Goal: Obtain resource: Download file/media

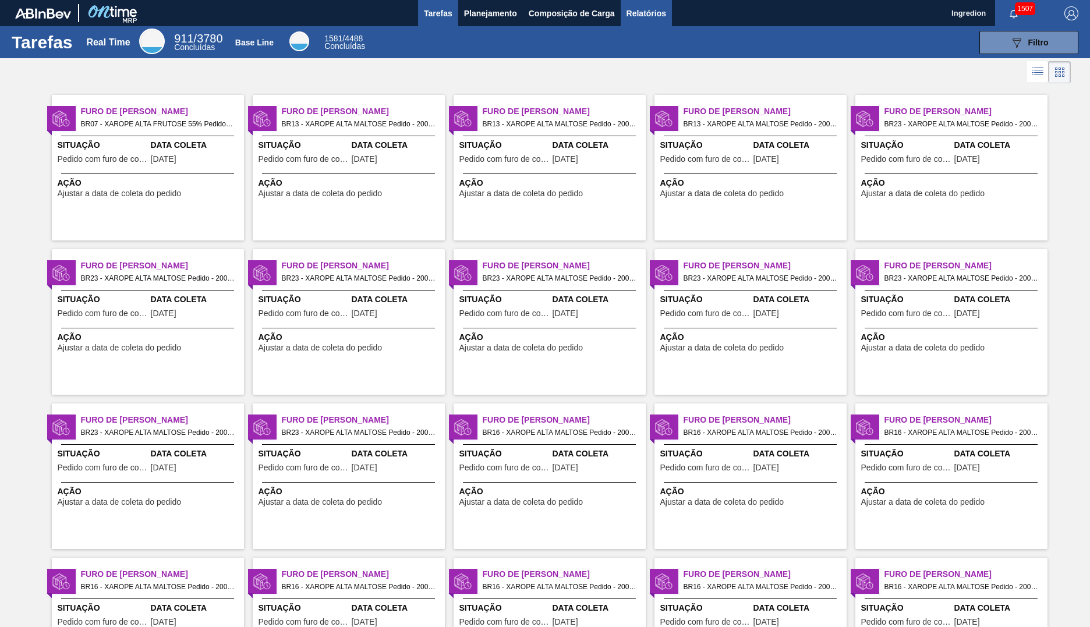
click at [645, 13] on span "Relatórios" at bounding box center [646, 13] width 40 height 14
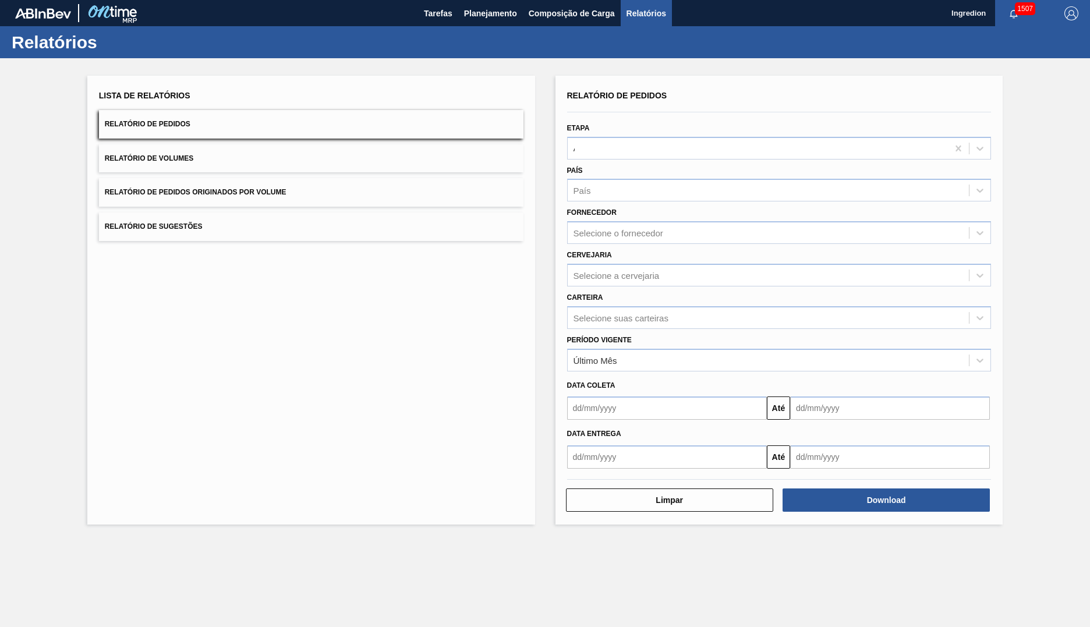
type input "Aguardando Faturamento"
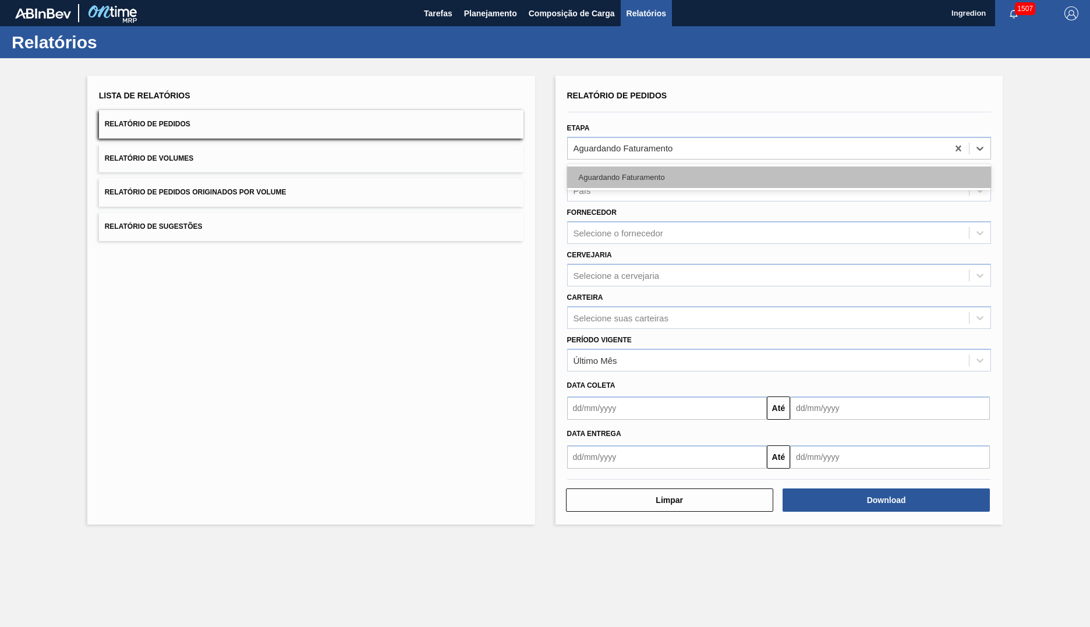
click at [778, 177] on div "Aguardando Faturamento" at bounding box center [779, 177] width 424 height 22
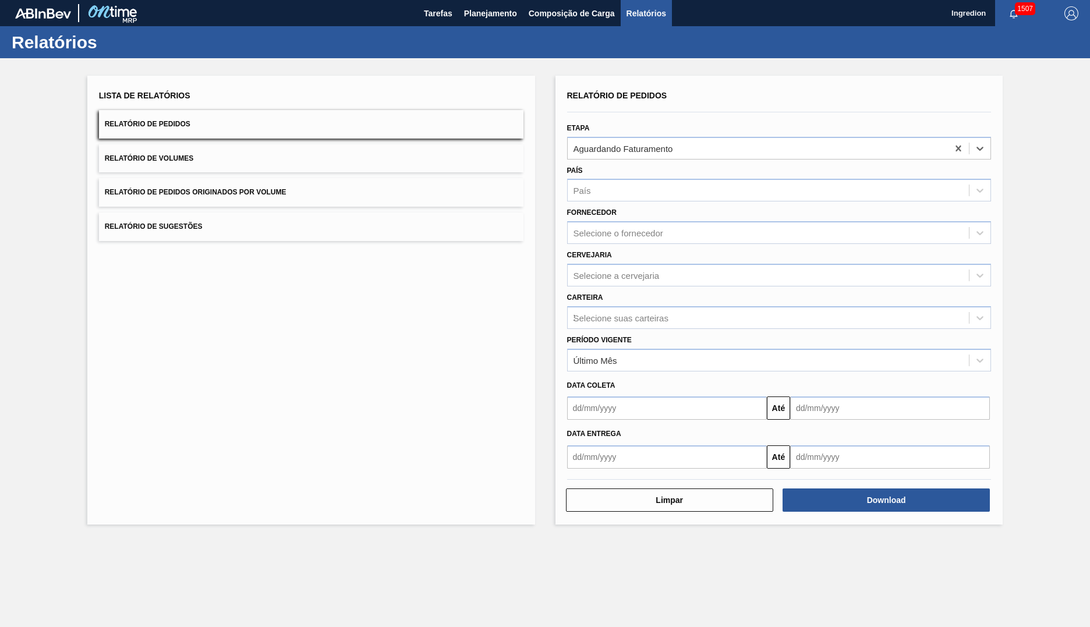
type input "Xarope"
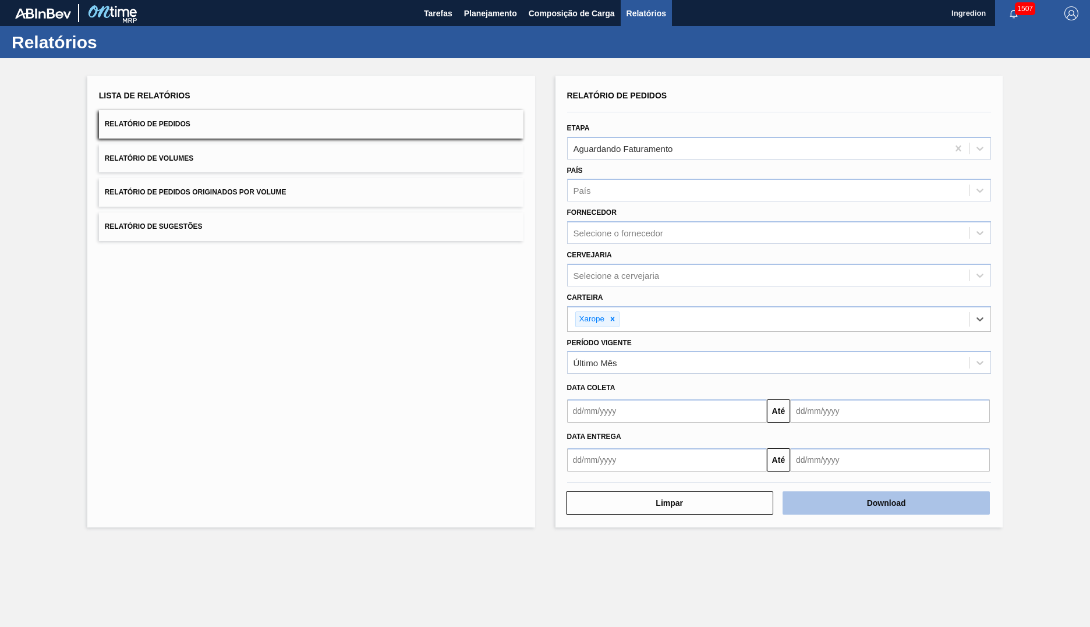
click at [886, 503] on button "Download" at bounding box center [885, 502] width 207 height 23
